Goal: Navigation & Orientation: Find specific page/section

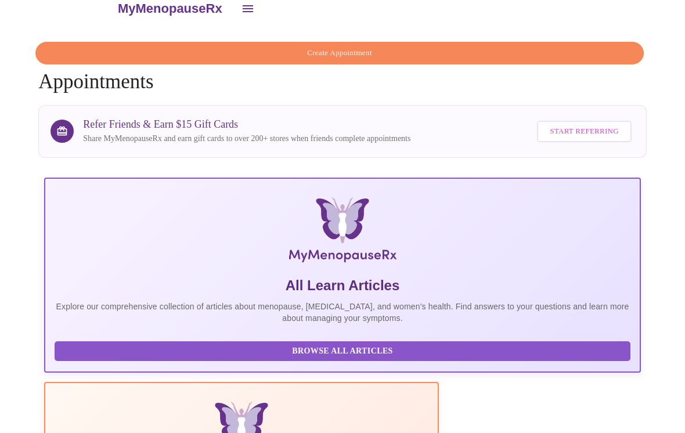
scroll to position [0, -2]
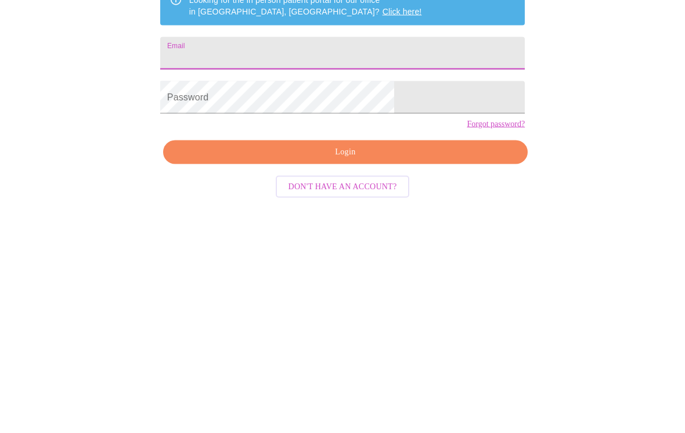
scroll to position [30, 0]
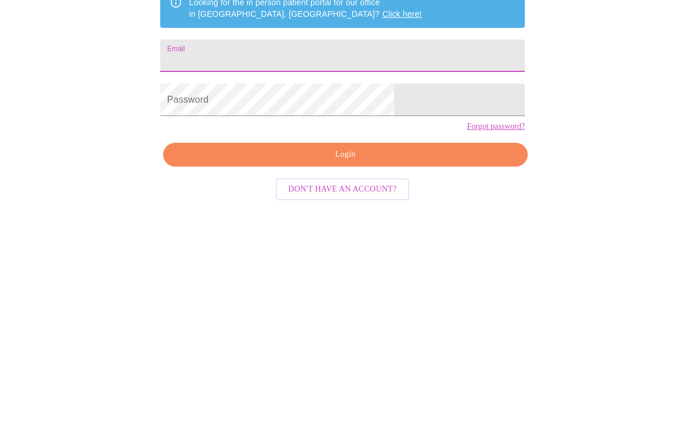
click at [273, 216] on input "Email" at bounding box center [342, 232] width 365 height 33
type input "[US_STATE][EMAIL_ADDRESS][PERSON_NAME][DOMAIN_NAME]"
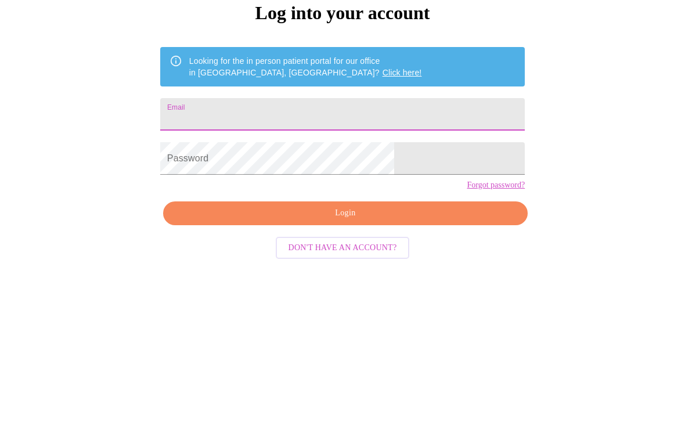
click at [328, 246] on input "Email" at bounding box center [342, 262] width 365 height 33
type input "[US_STATE][EMAIL_ADDRESS][PERSON_NAME][DOMAIN_NAME]"
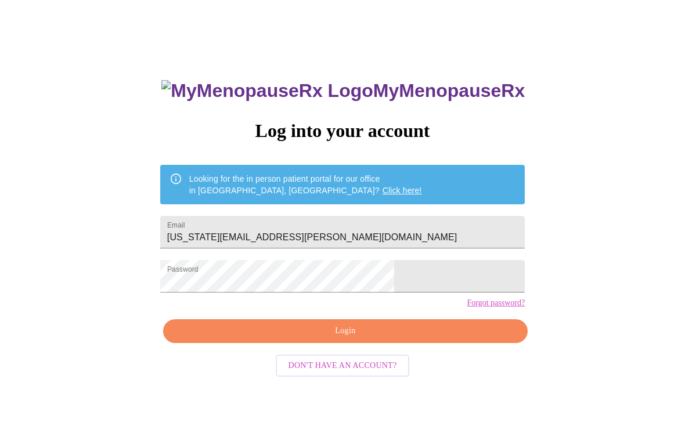
click at [367, 338] on span "Login" at bounding box center [345, 331] width 338 height 15
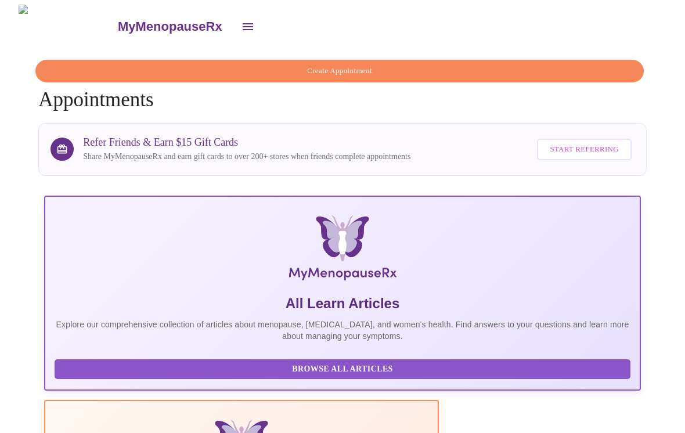
click at [241, 20] on icon "open drawer" at bounding box center [248, 27] width 14 height 14
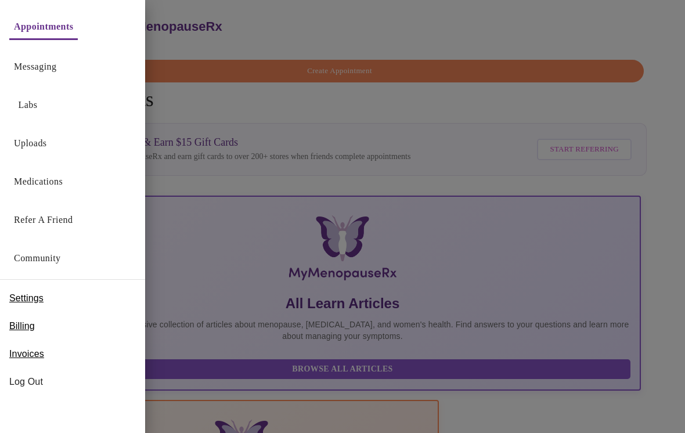
click at [45, 69] on link "Messaging" at bounding box center [35, 67] width 42 height 16
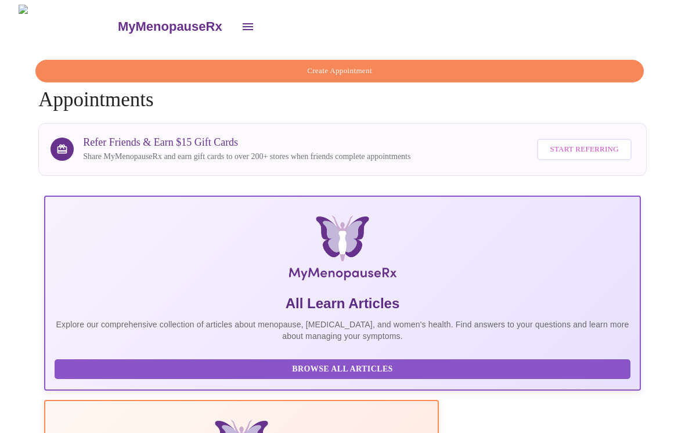
click at [241, 20] on icon "open drawer" at bounding box center [248, 27] width 14 height 14
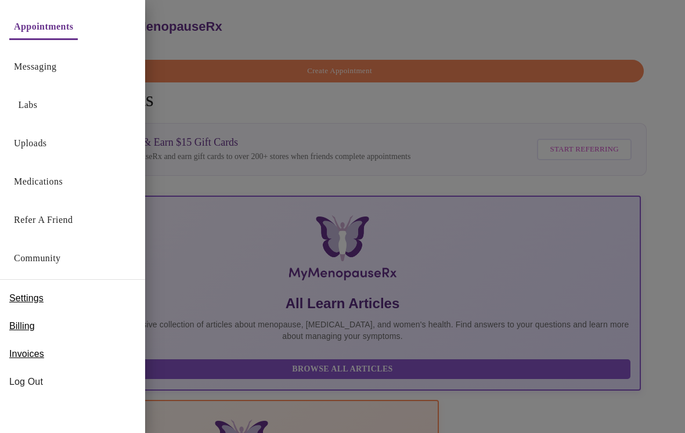
click at [326, 164] on div at bounding box center [342, 216] width 685 height 433
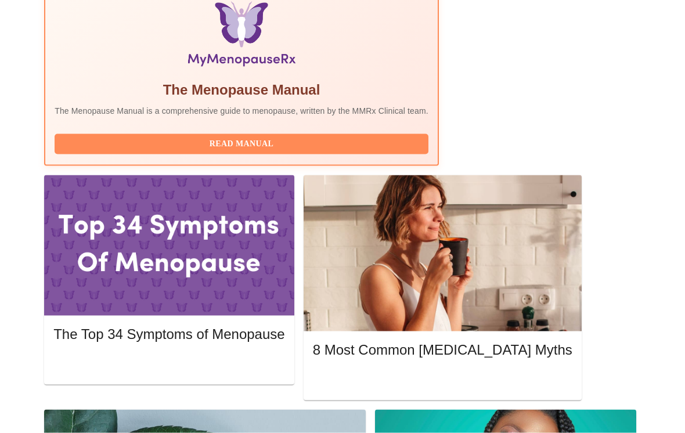
scroll to position [417, 0]
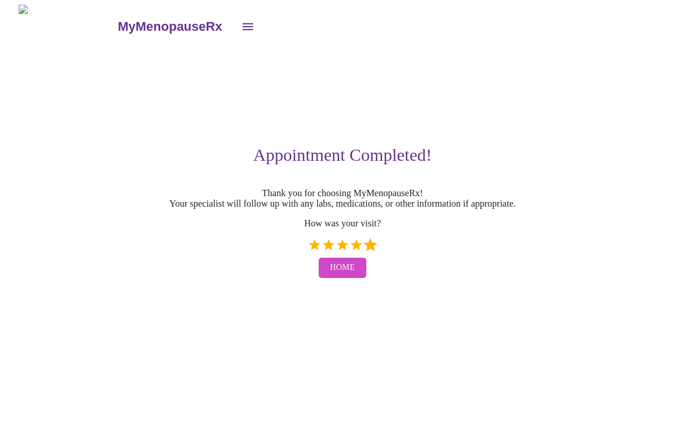
click at [376, 252] on label "5 Stars" at bounding box center [370, 245] width 14 height 14
click at [308, 250] on input "5 Stars" at bounding box center [307, 249] width 1 height 1
radio input "true"
click at [345, 275] on span "Home" at bounding box center [342, 268] width 25 height 15
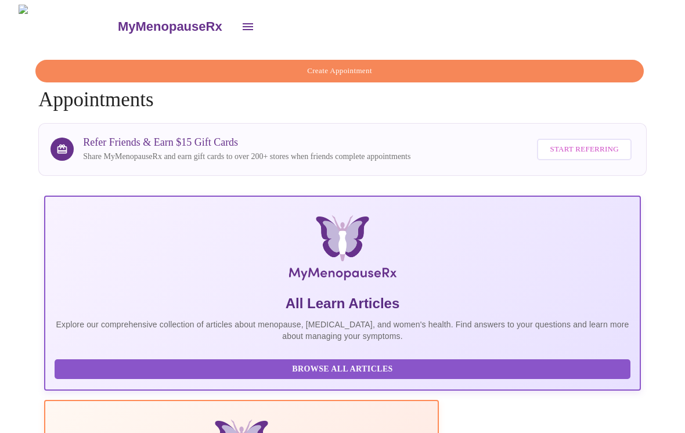
click at [234, 17] on button "open drawer" at bounding box center [248, 27] width 28 height 28
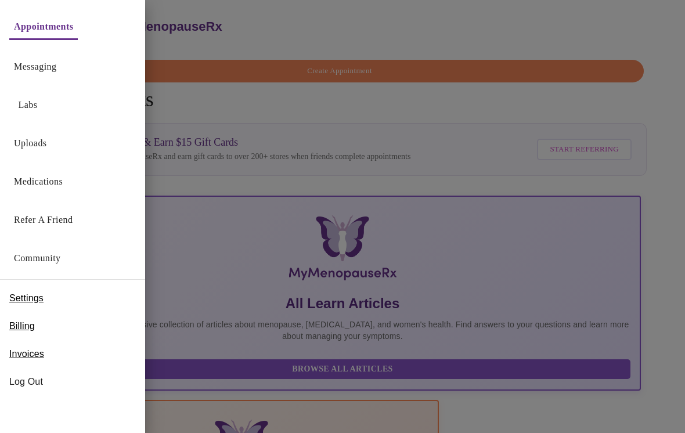
click at [63, 182] on link "Medications" at bounding box center [38, 182] width 49 height 16
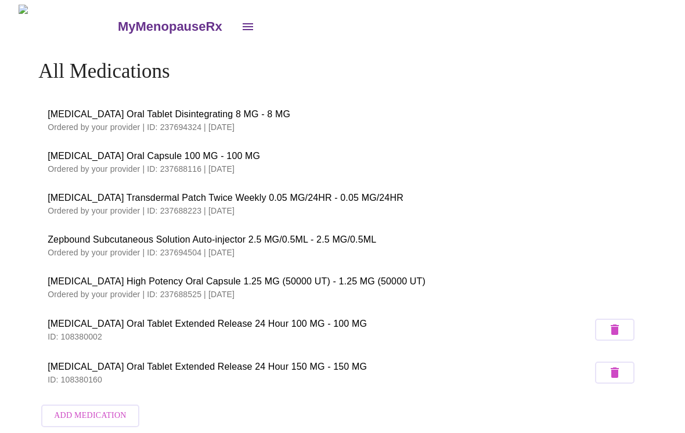
click at [234, 23] on button "open drawer" at bounding box center [248, 27] width 28 height 28
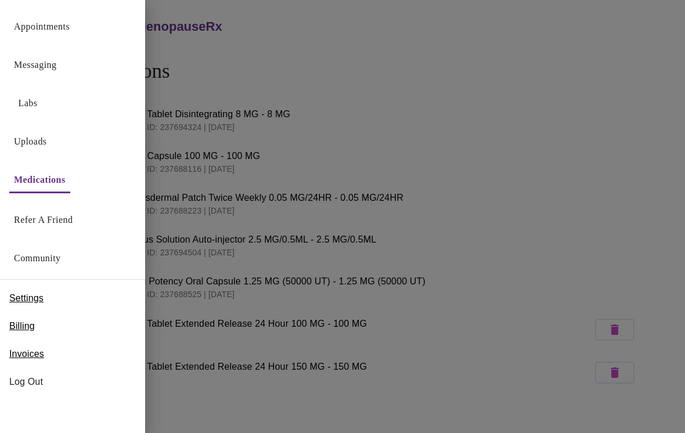
click at [42, 145] on link "Uploads" at bounding box center [30, 142] width 33 height 16
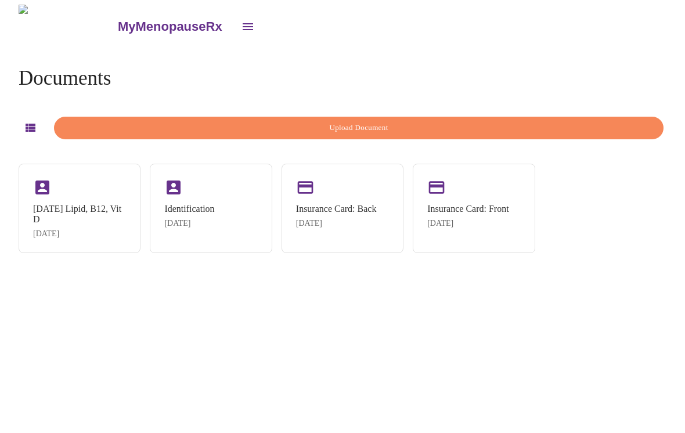
click at [29, 121] on icon "button" at bounding box center [30, 128] width 14 height 14
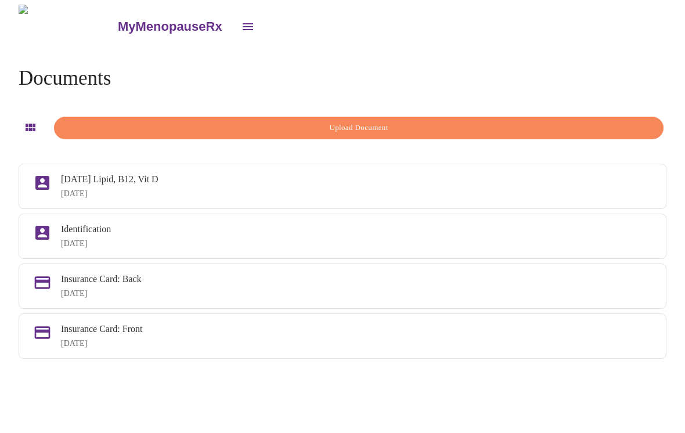
click at [241, 20] on icon "open drawer" at bounding box center [248, 27] width 14 height 14
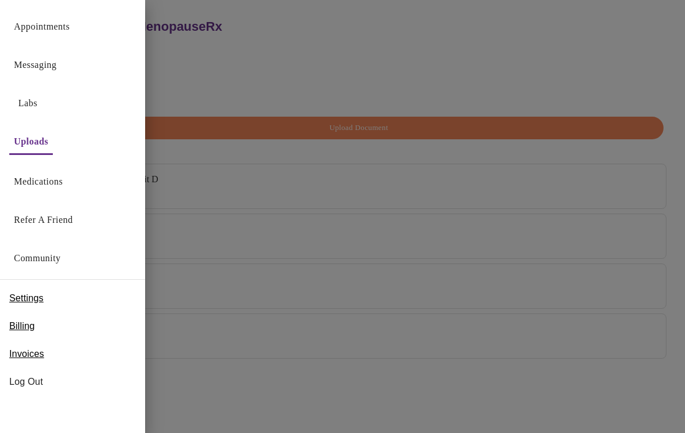
click at [39, 355] on span "Invoices" at bounding box center [26, 354] width 35 height 14
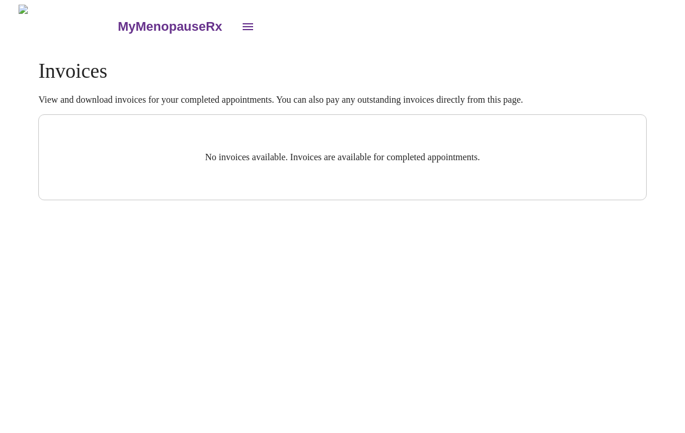
click at [241, 21] on icon "open drawer" at bounding box center [248, 27] width 14 height 14
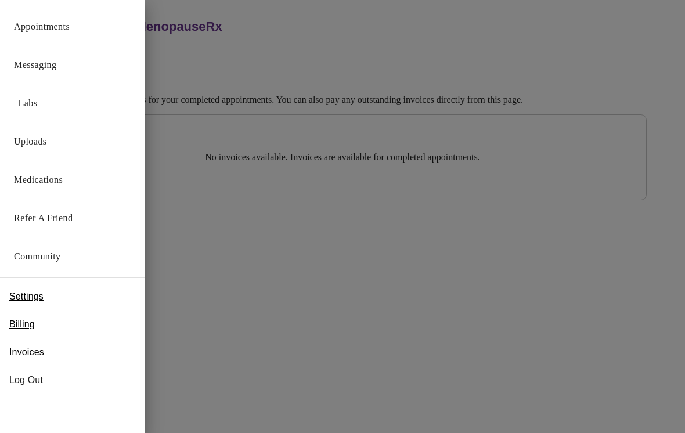
click at [68, 27] on link "Appointments" at bounding box center [42, 27] width 56 height 16
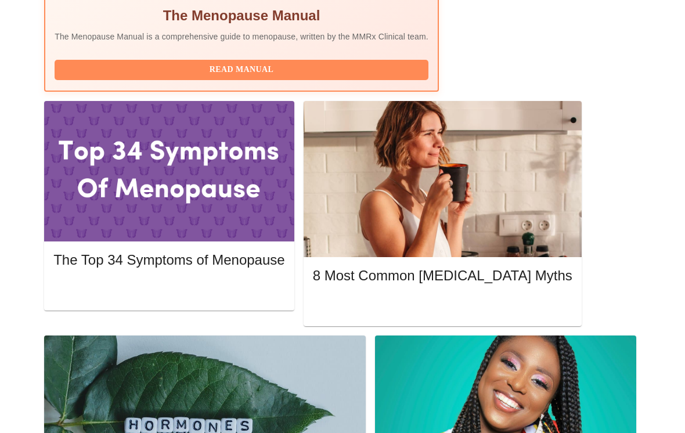
scroll to position [507, 0]
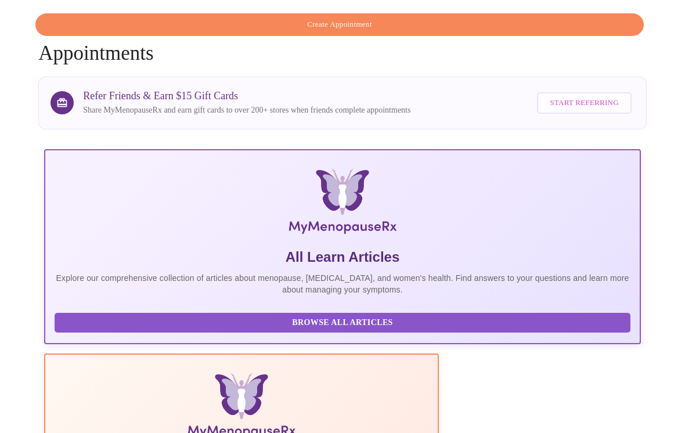
scroll to position [0, 0]
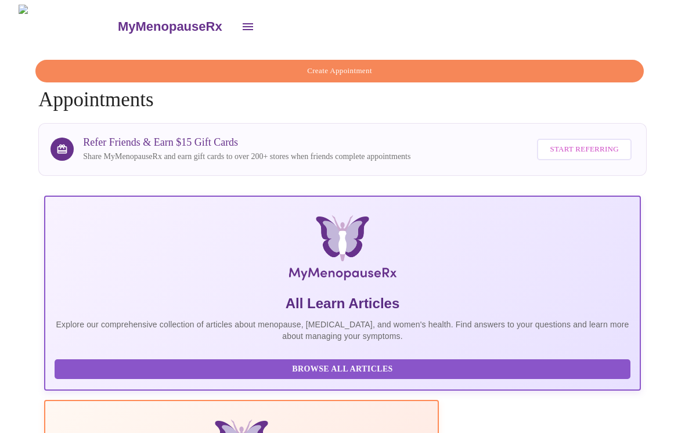
click at [241, 20] on icon "open drawer" at bounding box center [248, 27] width 14 height 14
